Goal: Information Seeking & Learning: Find specific fact

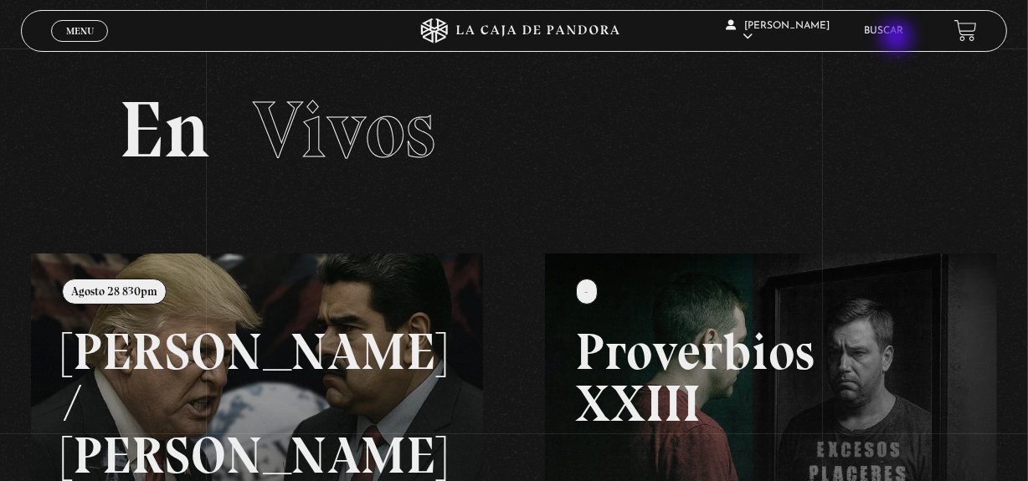
click at [898, 39] on li "Buscar" at bounding box center [884, 31] width 39 height 26
click at [904, 33] on link "Buscar" at bounding box center [884, 31] width 39 height 10
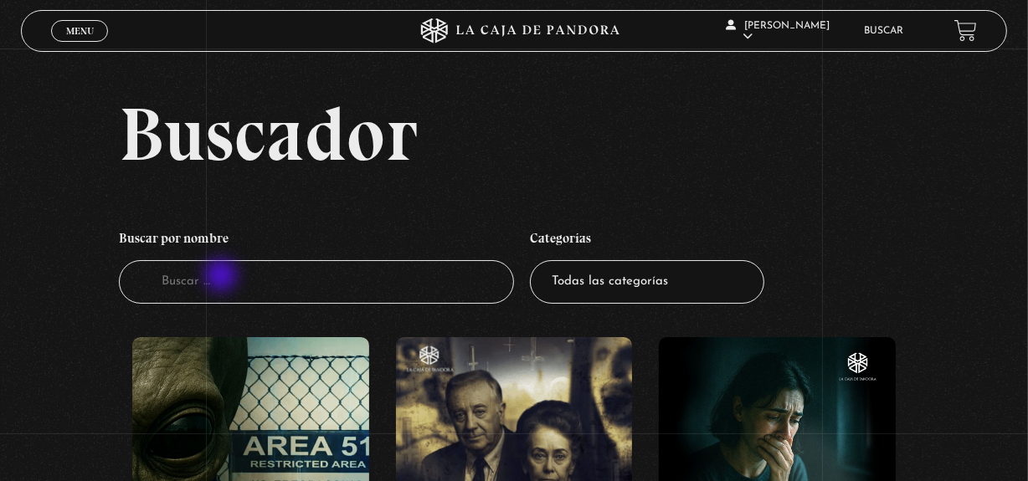
click at [223, 277] on input "Buscador" at bounding box center [316, 282] width 395 height 44
type input "vaticano"
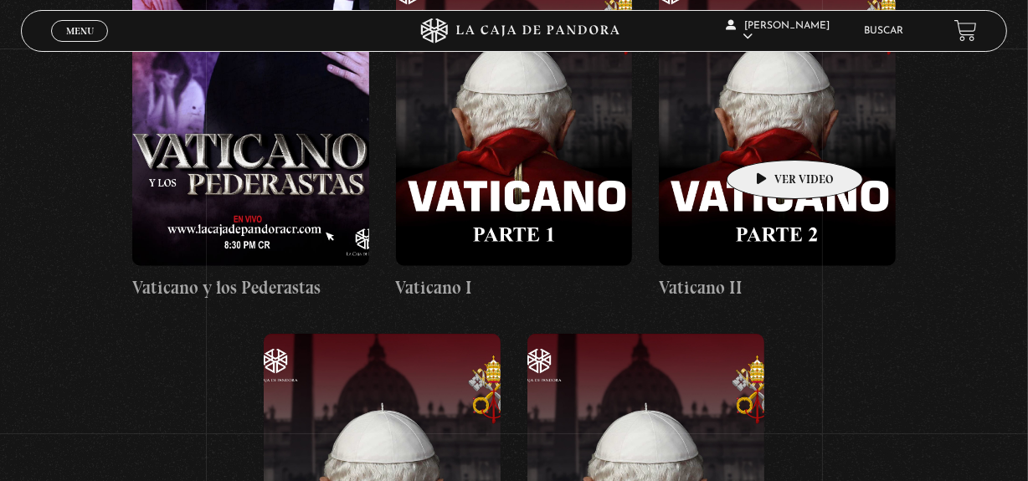
scroll to position [1065, 0]
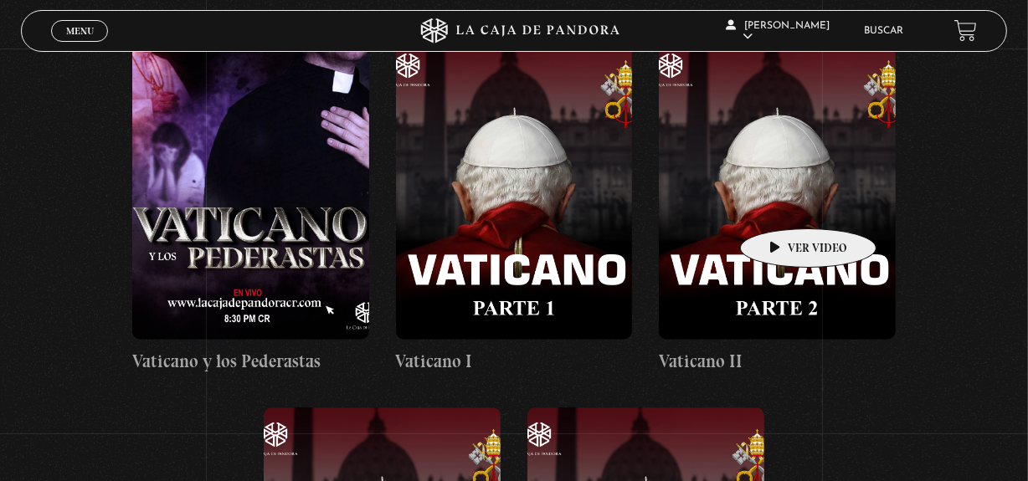
click at [782, 203] on figure at bounding box center [777, 189] width 237 height 301
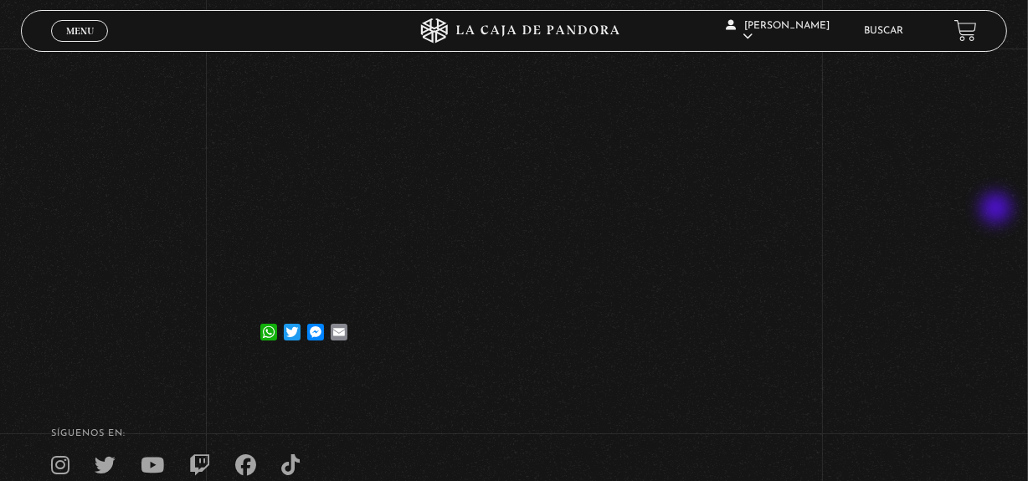
scroll to position [228, 0]
